Goal: Task Accomplishment & Management: Manage account settings

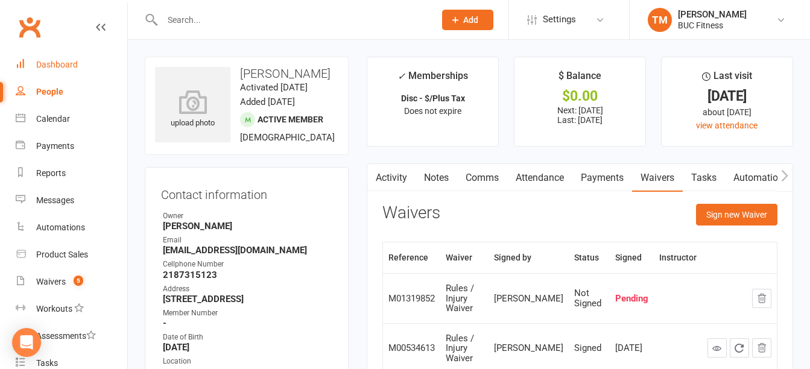
click at [59, 68] on div "Dashboard" at bounding box center [57, 65] width 42 height 10
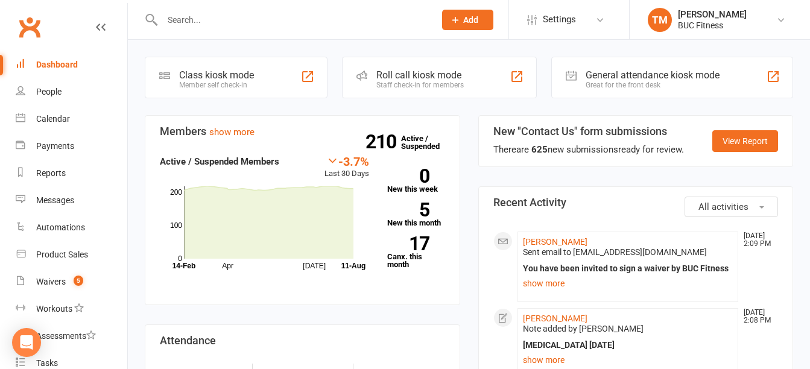
click at [318, 24] on input "text" at bounding box center [293, 19] width 268 height 17
click at [231, 20] on input "text" at bounding box center [293, 19] width 268 height 17
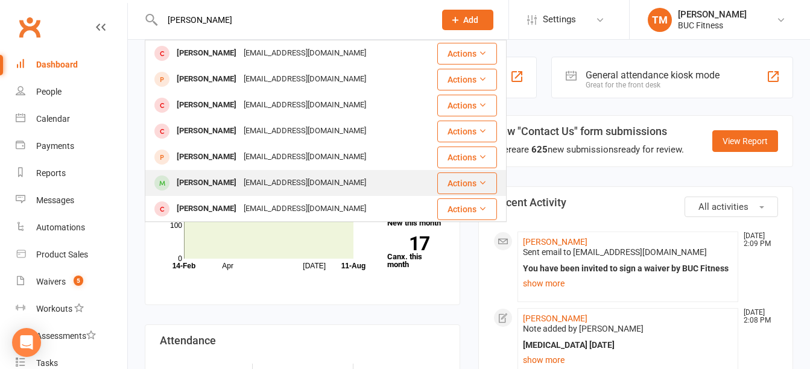
type input "[PERSON_NAME]"
click at [218, 180] on div "[PERSON_NAME]" at bounding box center [206, 182] width 67 height 17
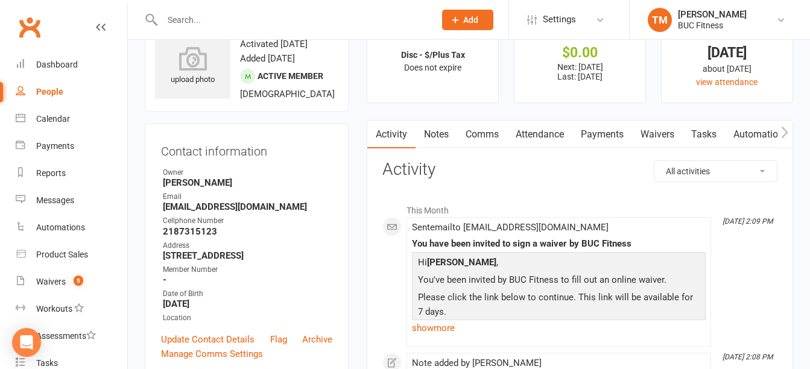
scroll to position [60, 0]
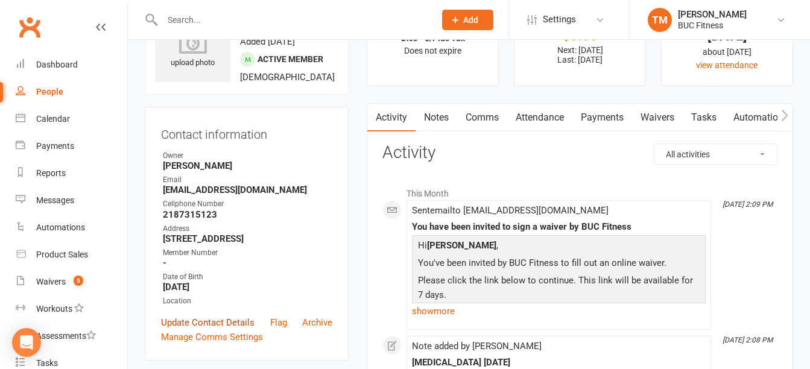
click at [201, 330] on link "Update Contact Details" at bounding box center [207, 322] width 93 height 14
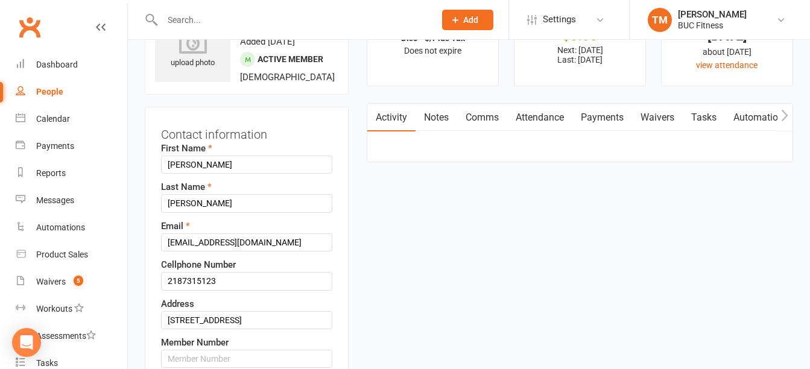
scroll to position [57, 0]
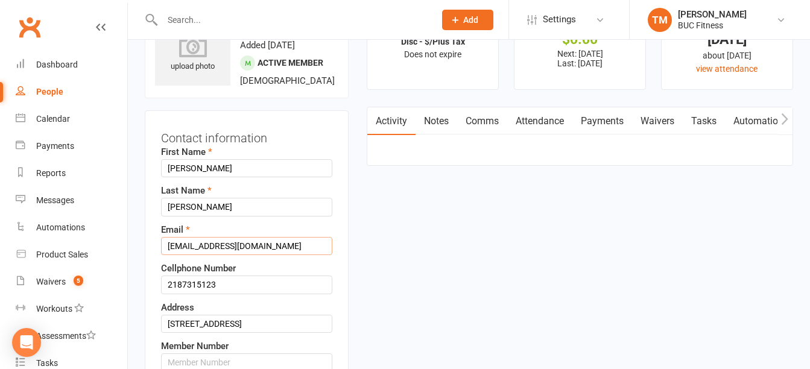
click at [185, 255] on input "[EMAIL_ADDRESS][DOMAIN_NAME]" at bounding box center [246, 246] width 171 height 18
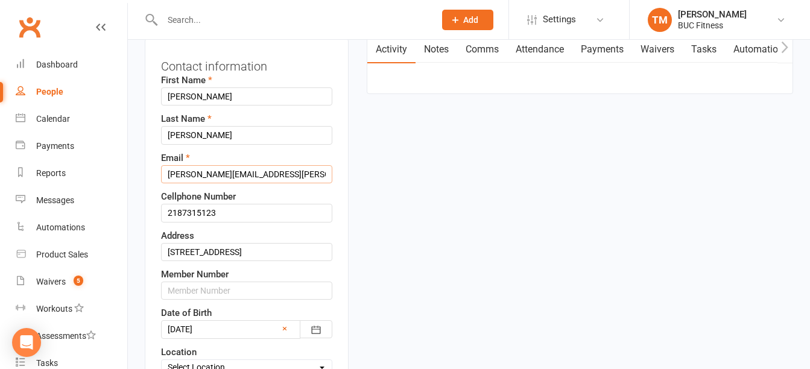
scroll to position [238, 0]
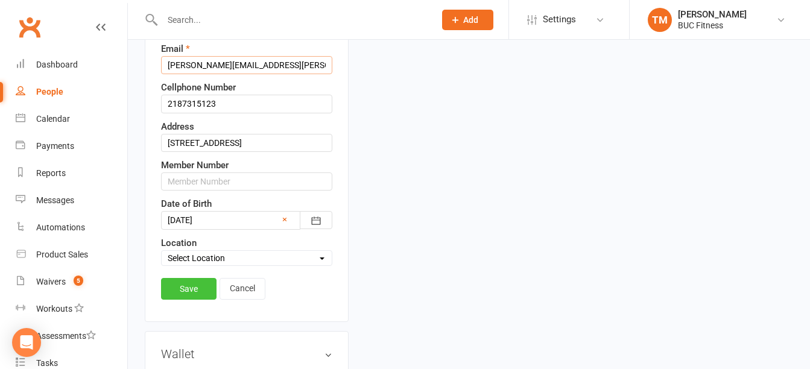
type input "[PERSON_NAME][EMAIL_ADDRESS][PERSON_NAME][DOMAIN_NAME]"
click at [188, 300] on link "Save" at bounding box center [188, 289] width 55 height 22
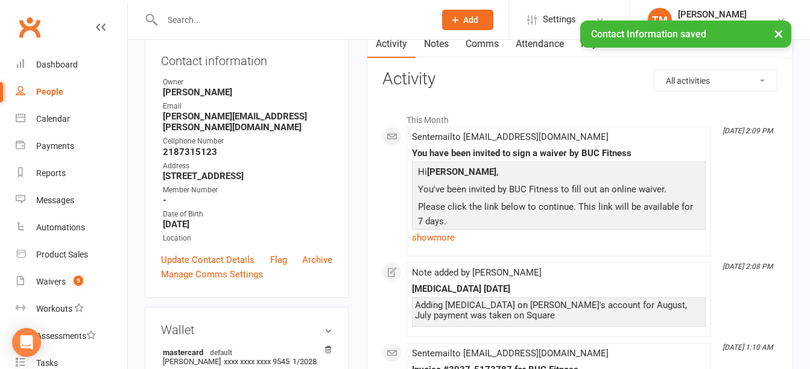
scroll to position [0, 0]
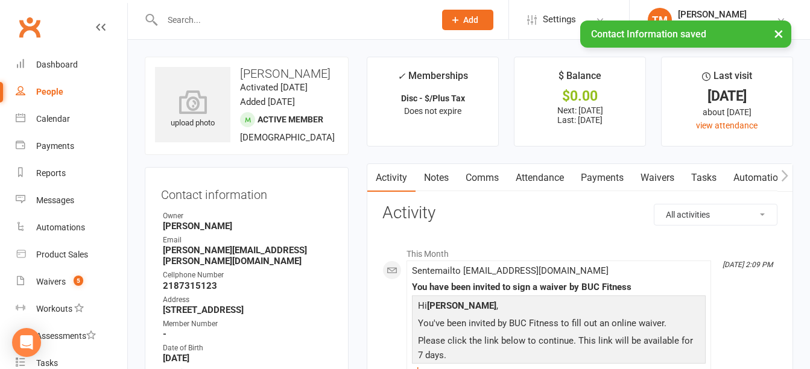
click at [653, 178] on link "Waivers" at bounding box center [657, 178] width 51 height 28
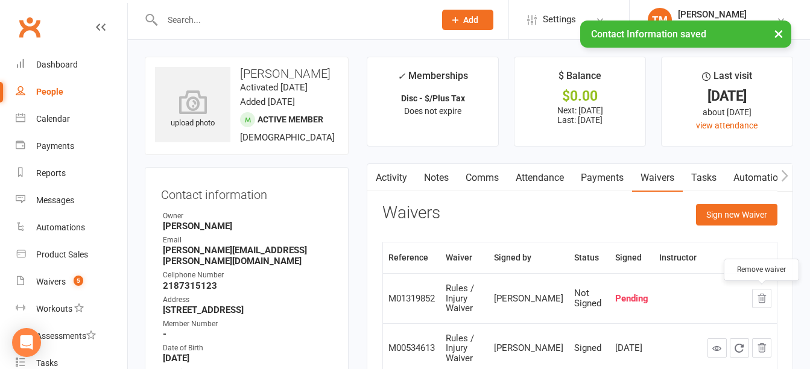
click at [766, 297] on icon "button" at bounding box center [761, 298] width 11 height 11
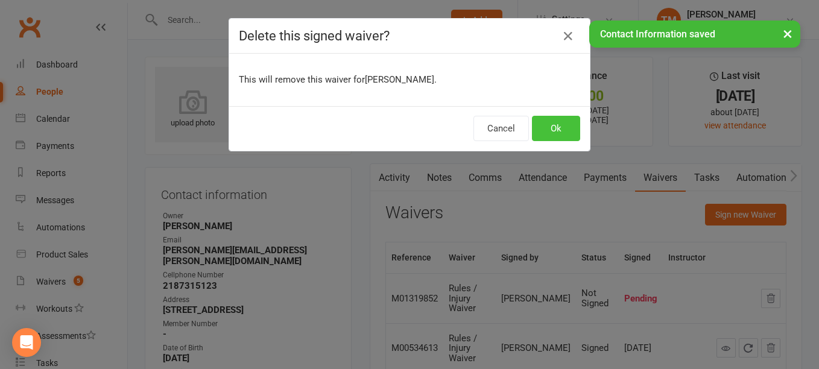
click at [543, 133] on button "Ok" at bounding box center [556, 128] width 48 height 25
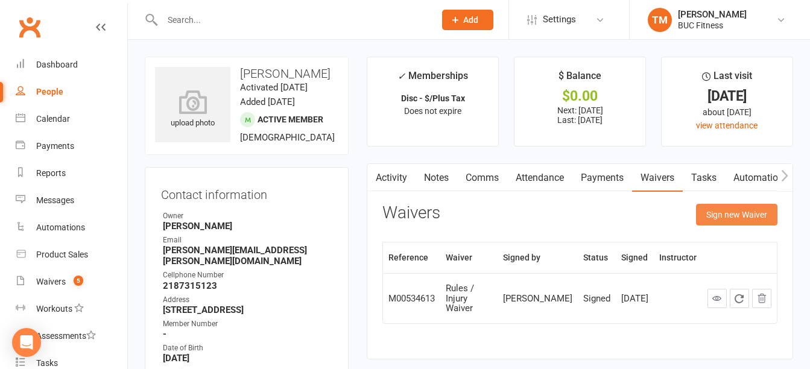
click at [758, 216] on button "Sign new Waiver" at bounding box center [736, 215] width 81 height 22
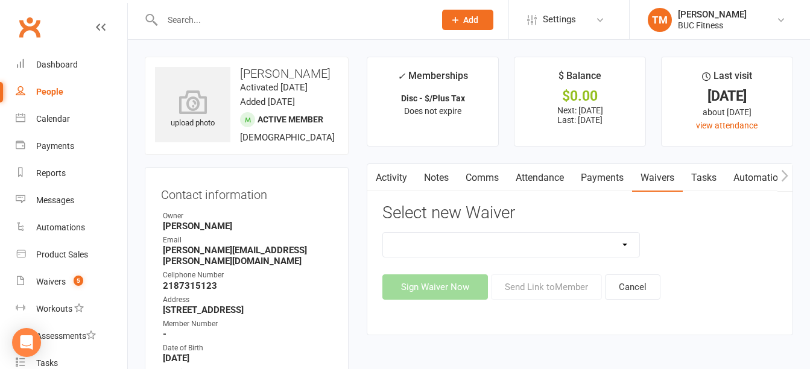
click at [564, 240] on select "New Client--[GEOGRAPHIC_DATA] New Client--[GEOGRAPHIC_DATA] Photo Release Waive…" at bounding box center [511, 245] width 256 height 24
select select "5045"
click at [383, 233] on select "New Client--[GEOGRAPHIC_DATA] New Client--[GEOGRAPHIC_DATA] Photo Release Waive…" at bounding box center [511, 245] width 256 height 24
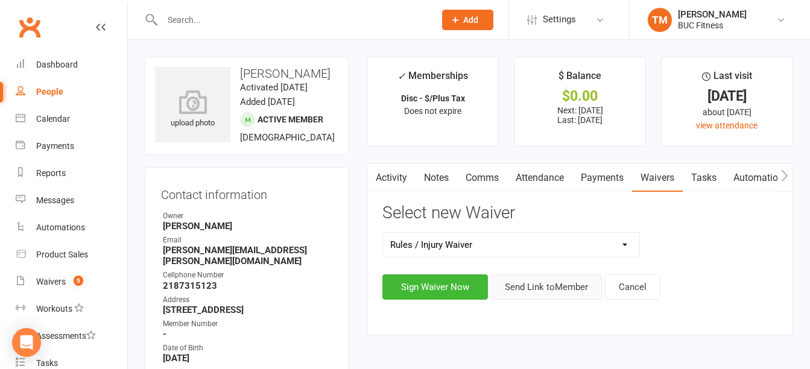
click at [564, 288] on button "Send Link to Member" at bounding box center [546, 286] width 111 height 25
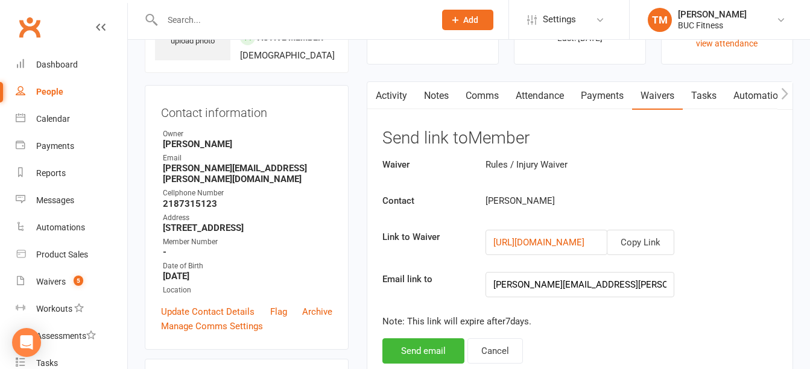
scroll to position [181, 0]
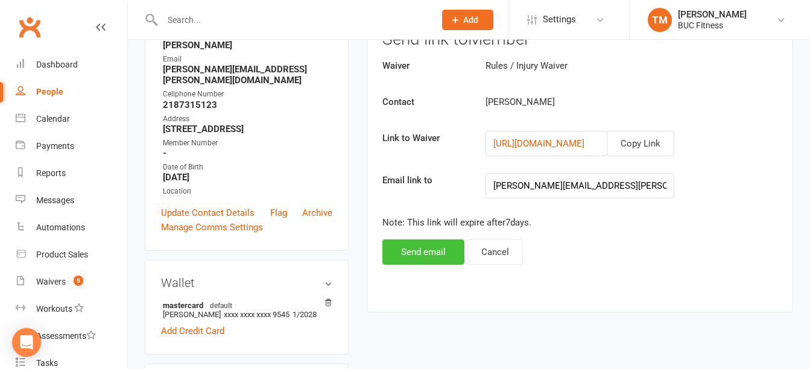
click at [405, 253] on button "Send email" at bounding box center [423, 251] width 82 height 25
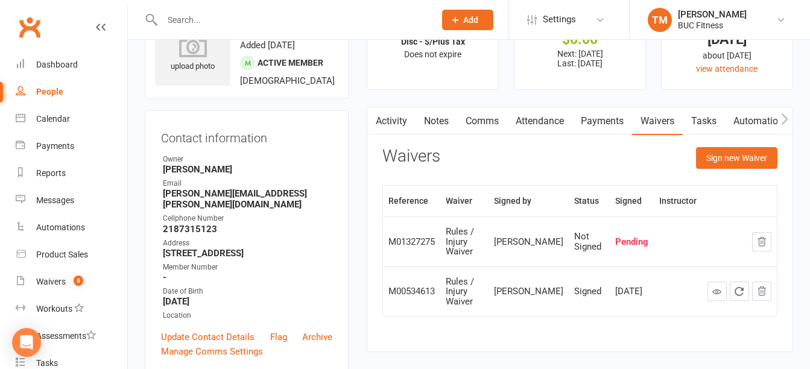
scroll to position [0, 0]
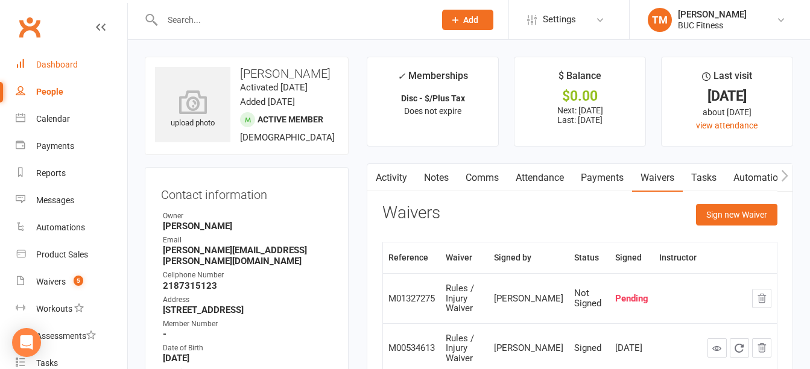
click at [62, 64] on div "Dashboard" at bounding box center [57, 65] width 42 height 10
